Goal: Information Seeking & Learning: Learn about a topic

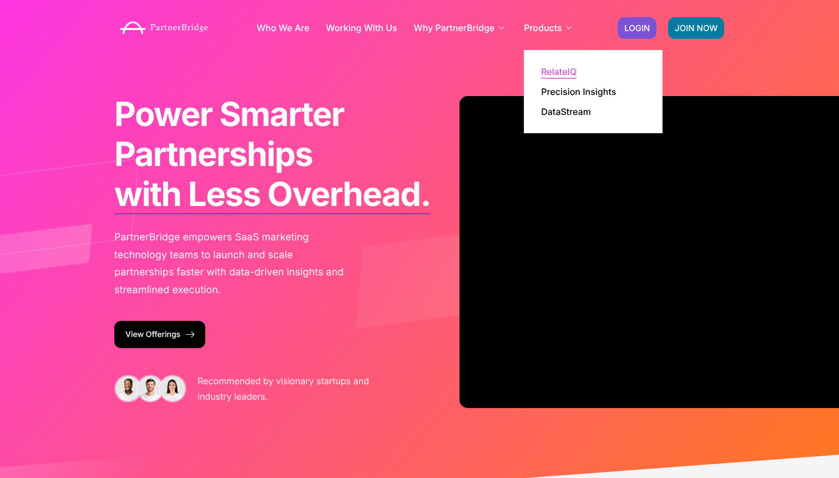
drag, startPoint x: 547, startPoint y: 63, endPoint x: 549, endPoint y: 73, distance: 9.7
click at [547, 50] on li "Products RelateIQ Precision Insights DataStream" at bounding box center [549, 28] width 51 height 44
click at [550, 74] on link "RelateIQ" at bounding box center [559, 71] width 36 height 9
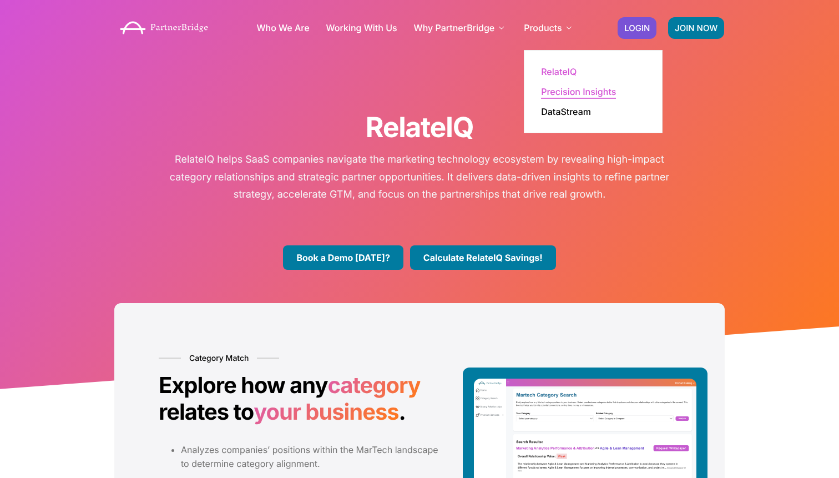
click at [561, 91] on link "Precision Insights" at bounding box center [578, 91] width 75 height 9
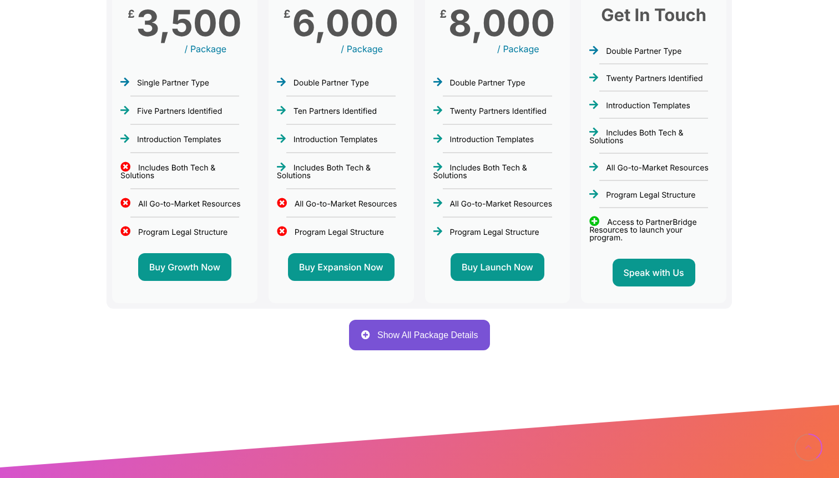
scroll to position [461, 0]
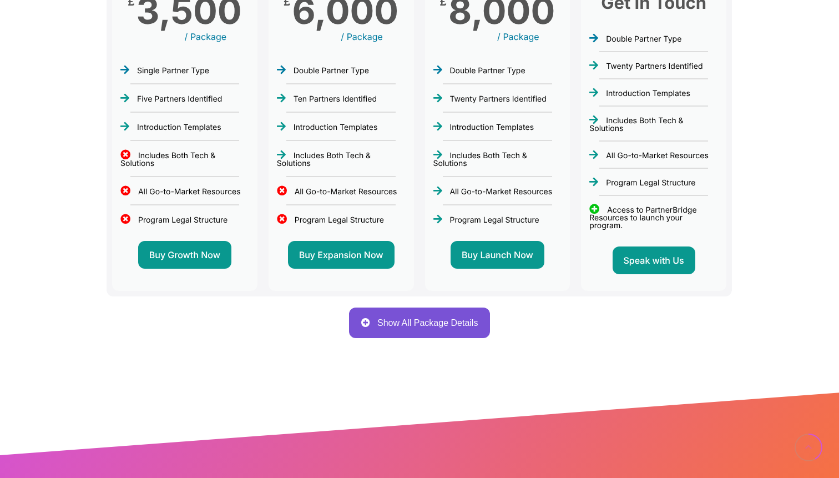
click at [453, 319] on span "Show All Package Details" at bounding box center [427, 322] width 100 height 9
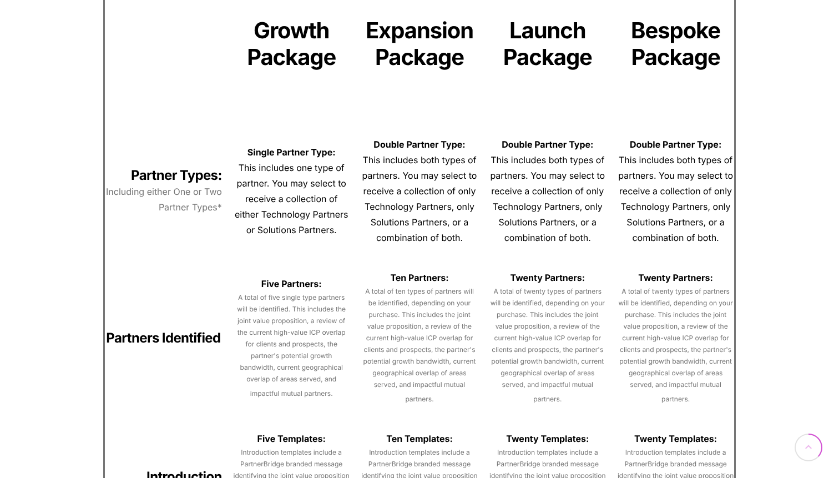
scroll to position [864, 0]
